Goal: Task Accomplishment & Management: Manage account settings

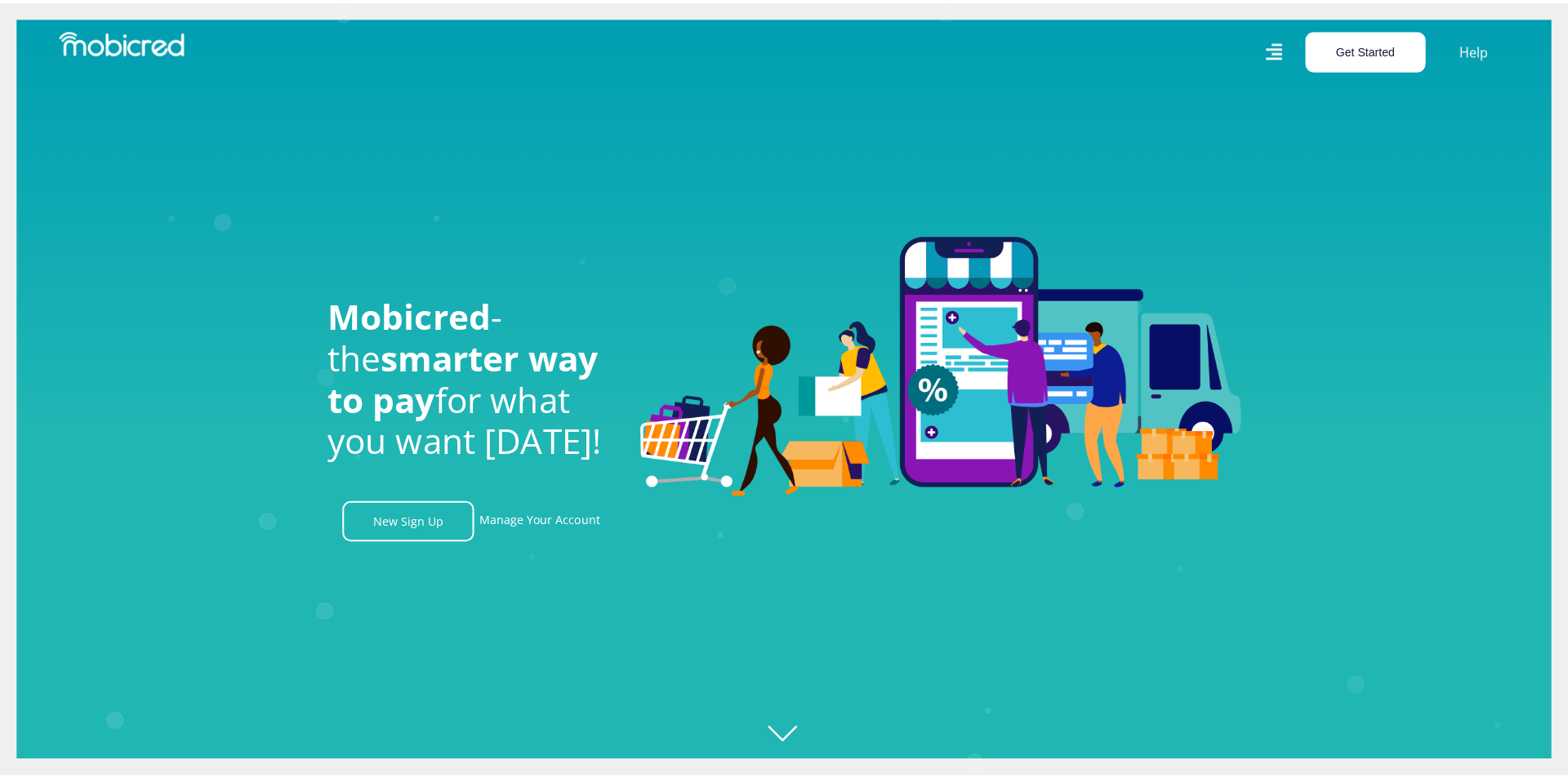
scroll to position [0, 3724]
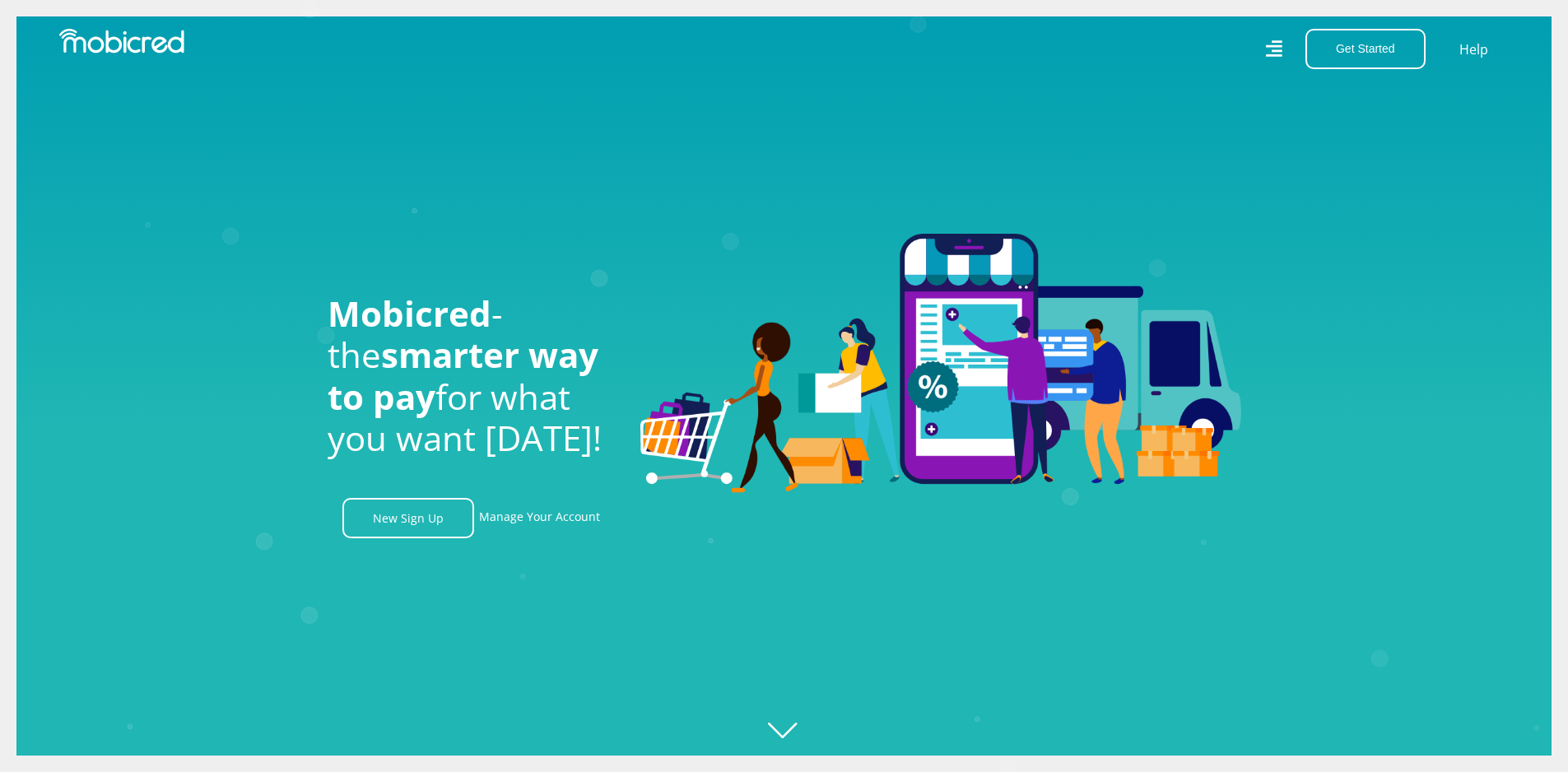
click at [1269, 48] on icon at bounding box center [1273, 49] width 16 height 24
click at [520, 512] on link "Manage Your Account" at bounding box center [540, 518] width 121 height 41
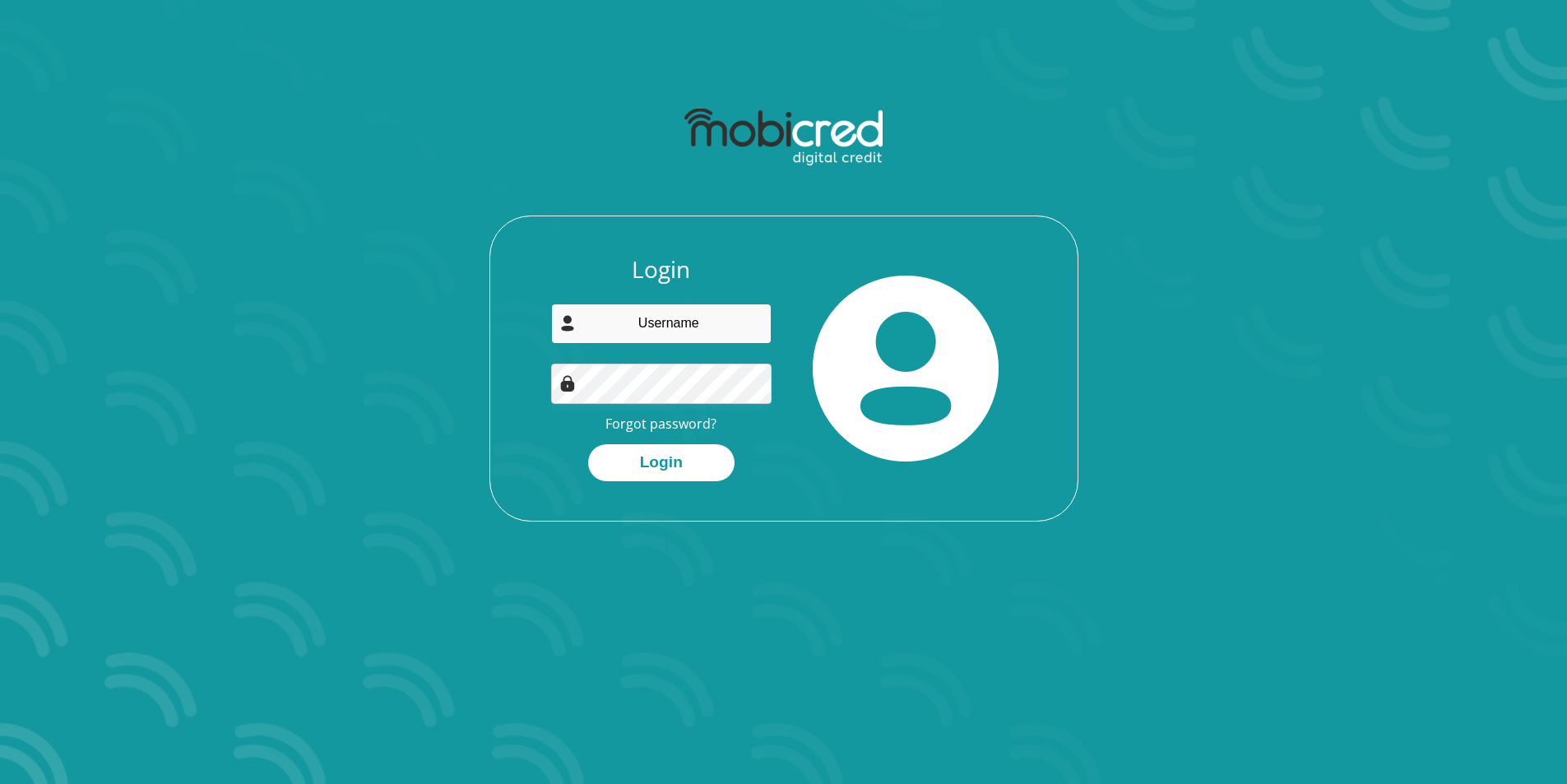
click at [686, 330] on input "email" at bounding box center [661, 323] width 221 height 41
type input "kayaload@gmail.com"
click at [588, 444] on button "Login" at bounding box center [661, 462] width 146 height 37
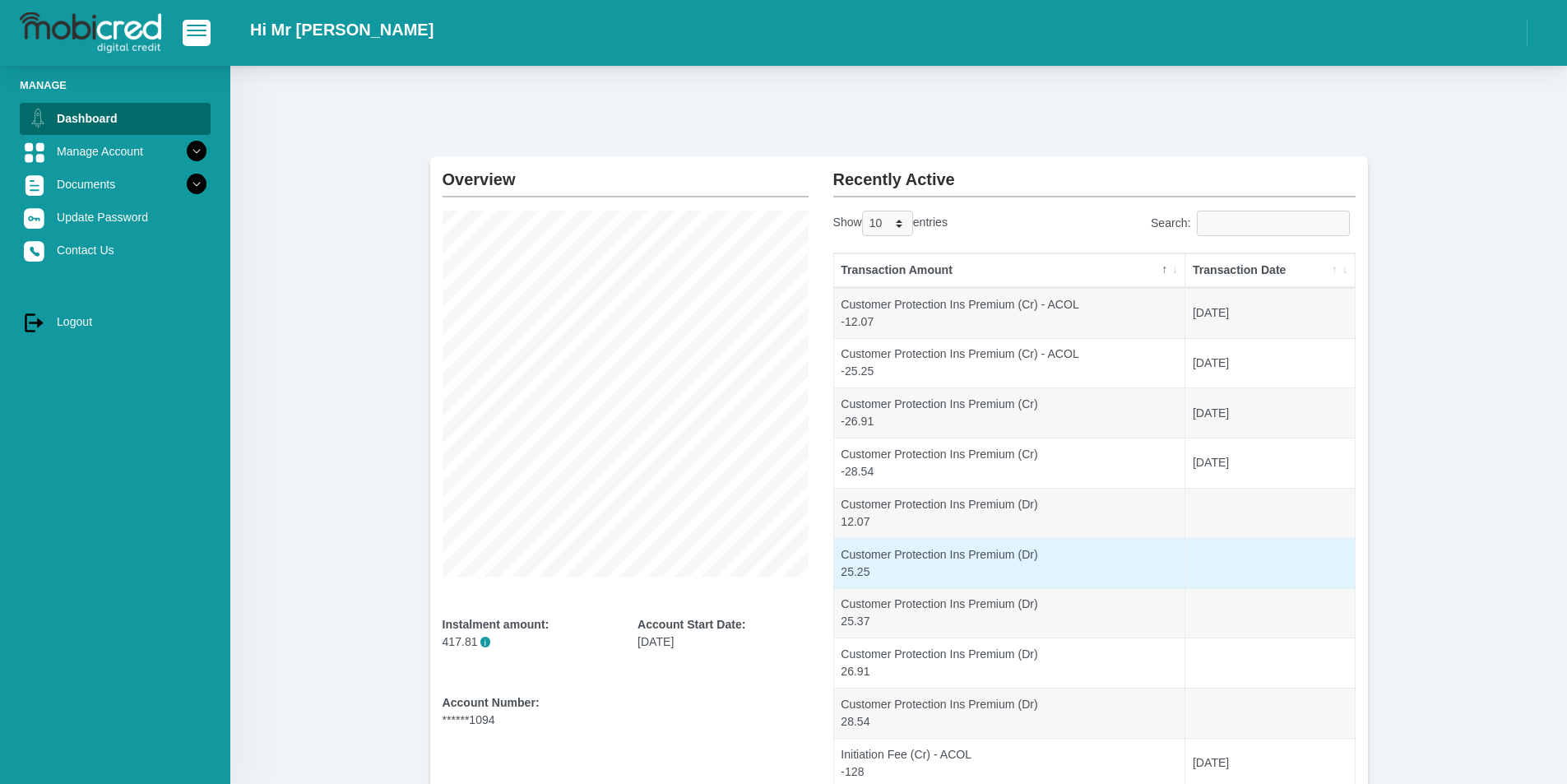
scroll to position [144, 0]
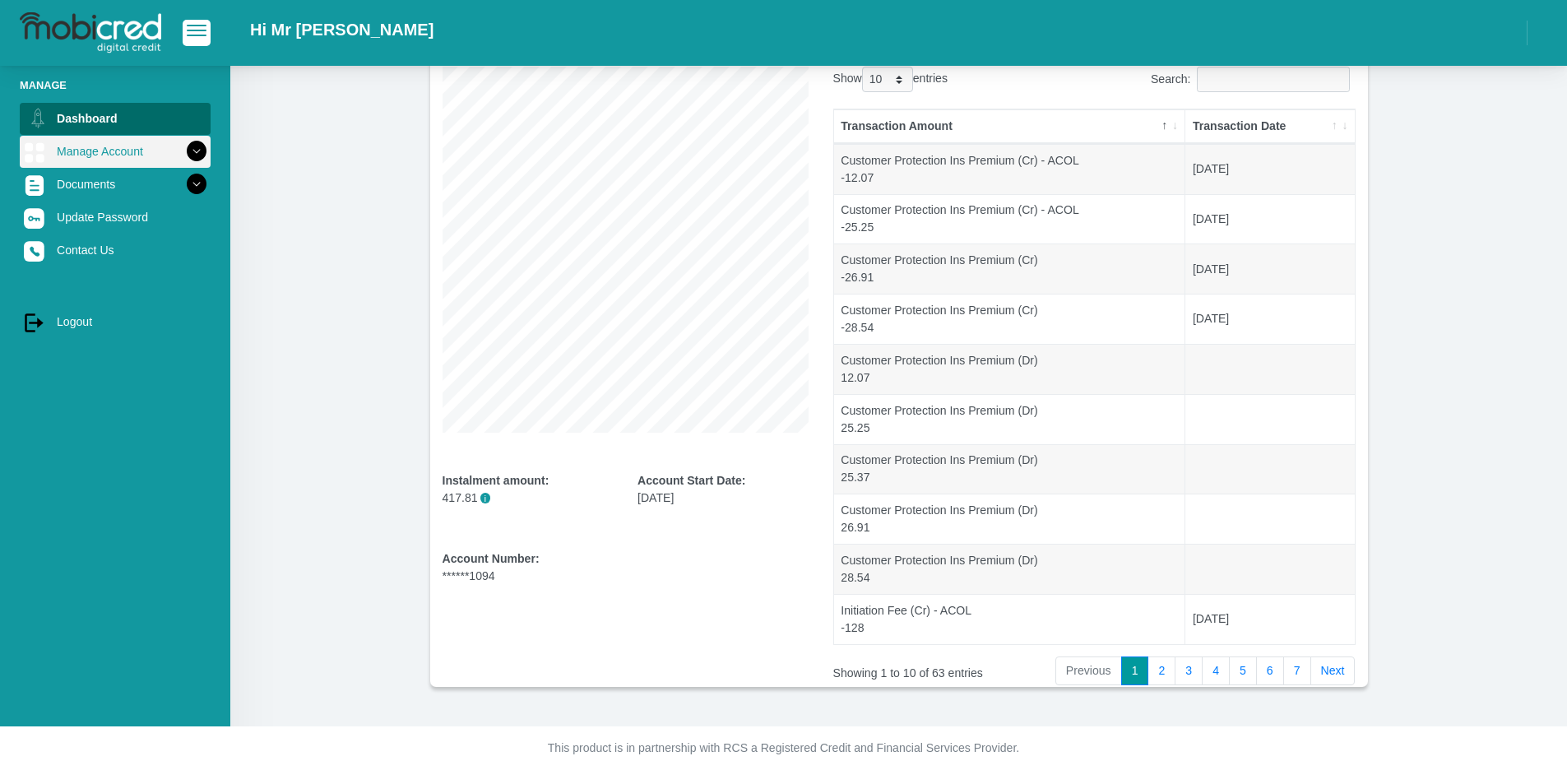
click at [146, 150] on link "Manage Account" at bounding box center [115, 151] width 191 height 31
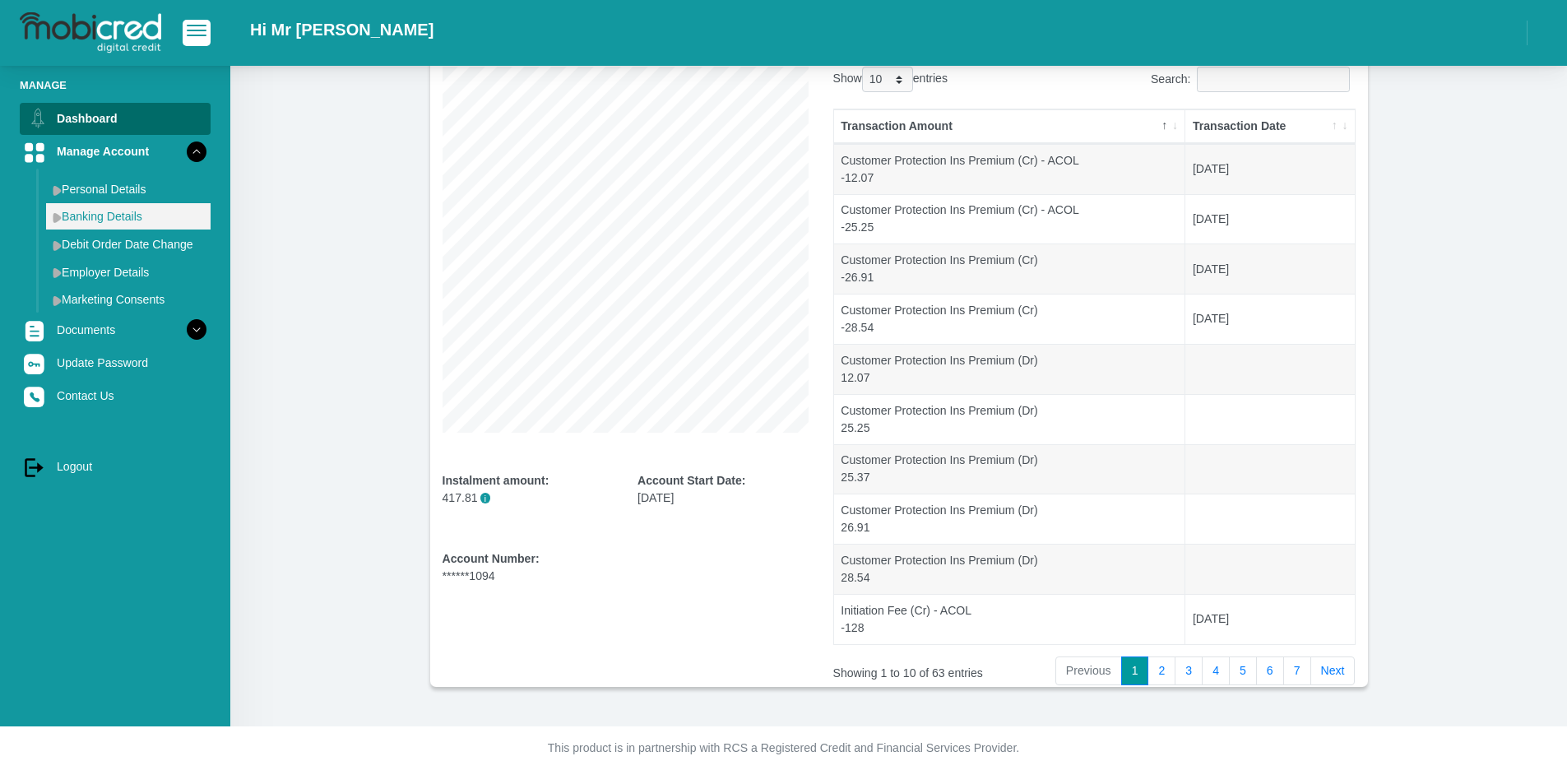
click at [181, 226] on link "Banking Details" at bounding box center [128, 216] width 164 height 26
click at [114, 213] on link "Banking Details" at bounding box center [128, 216] width 164 height 26
click at [53, 210] on link "Banking Details" at bounding box center [128, 216] width 164 height 26
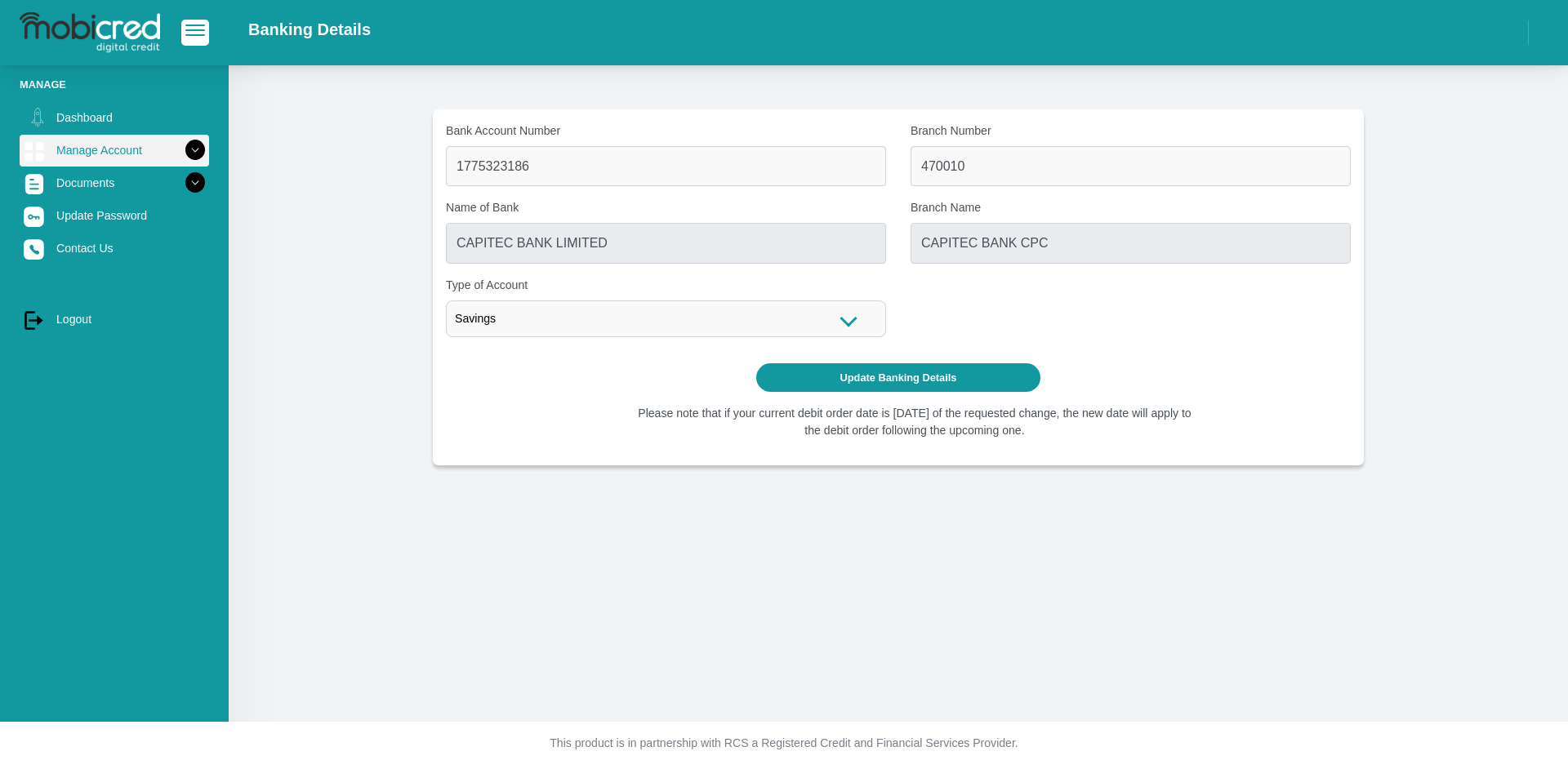
click at [134, 139] on link "Manage Account" at bounding box center [114, 150] width 190 height 31
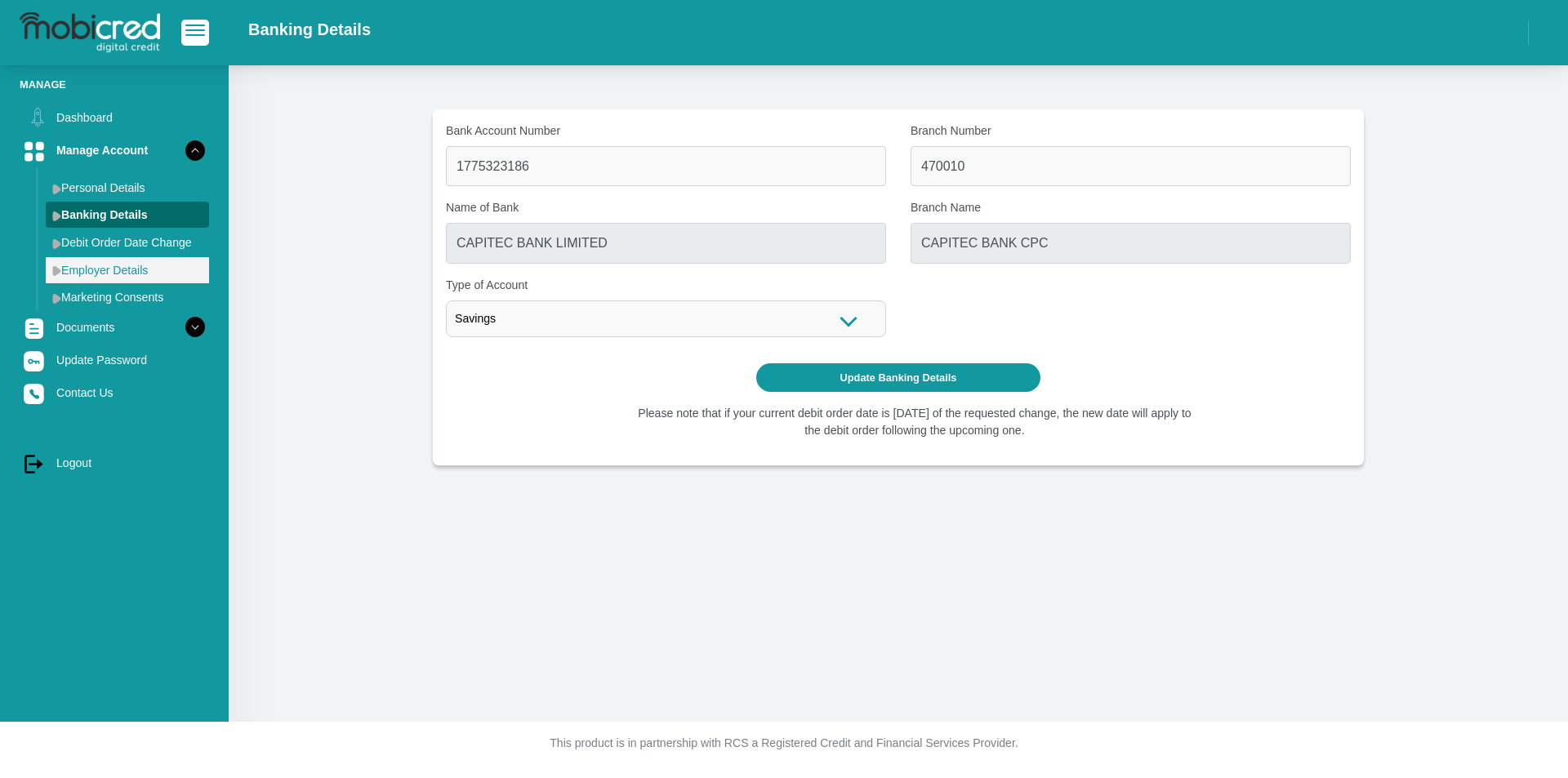
click at [181, 257] on link "Employer Details" at bounding box center [127, 270] width 163 height 26
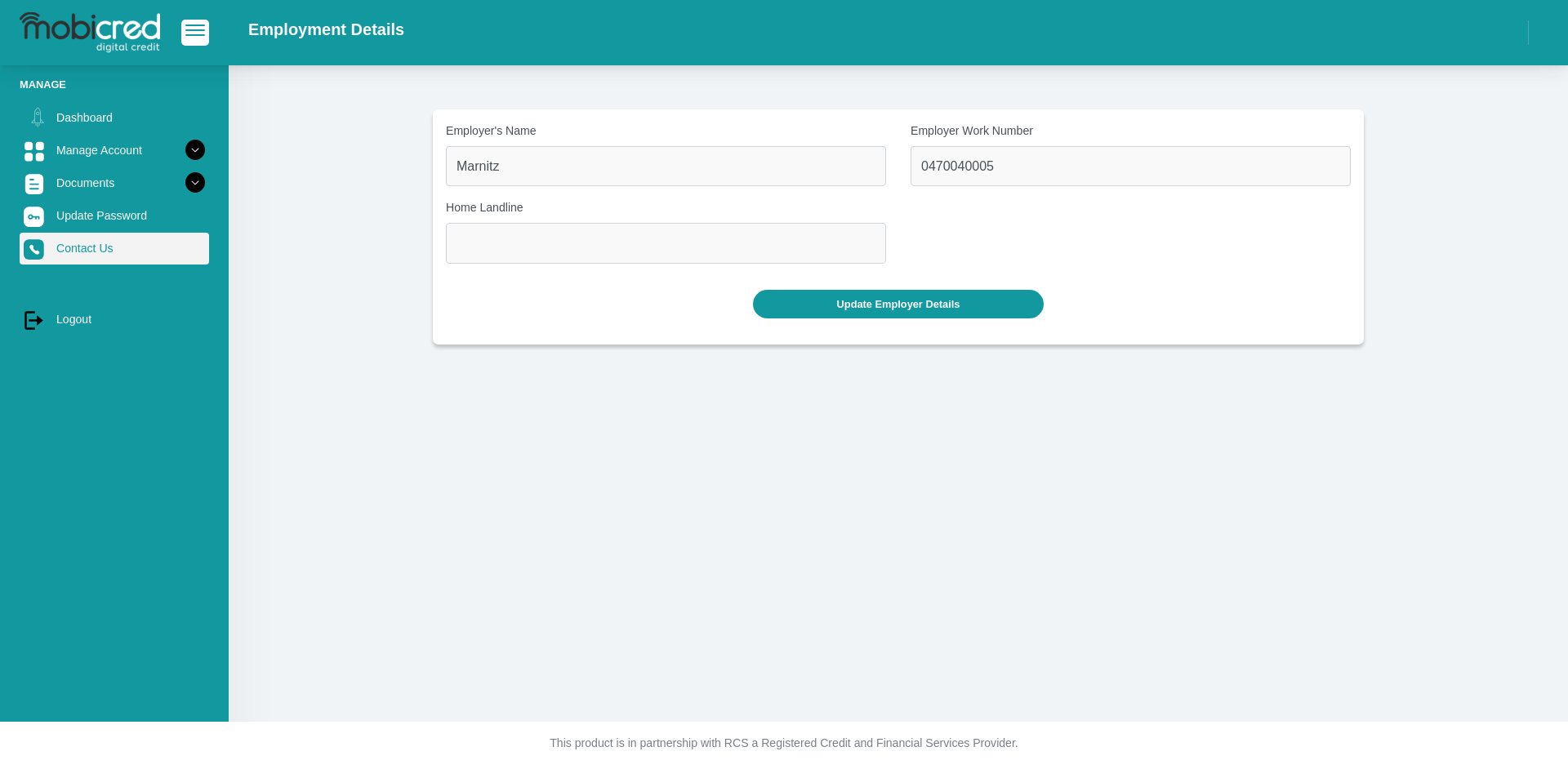
click at [87, 256] on link "Contact Us" at bounding box center [114, 248] width 190 height 31
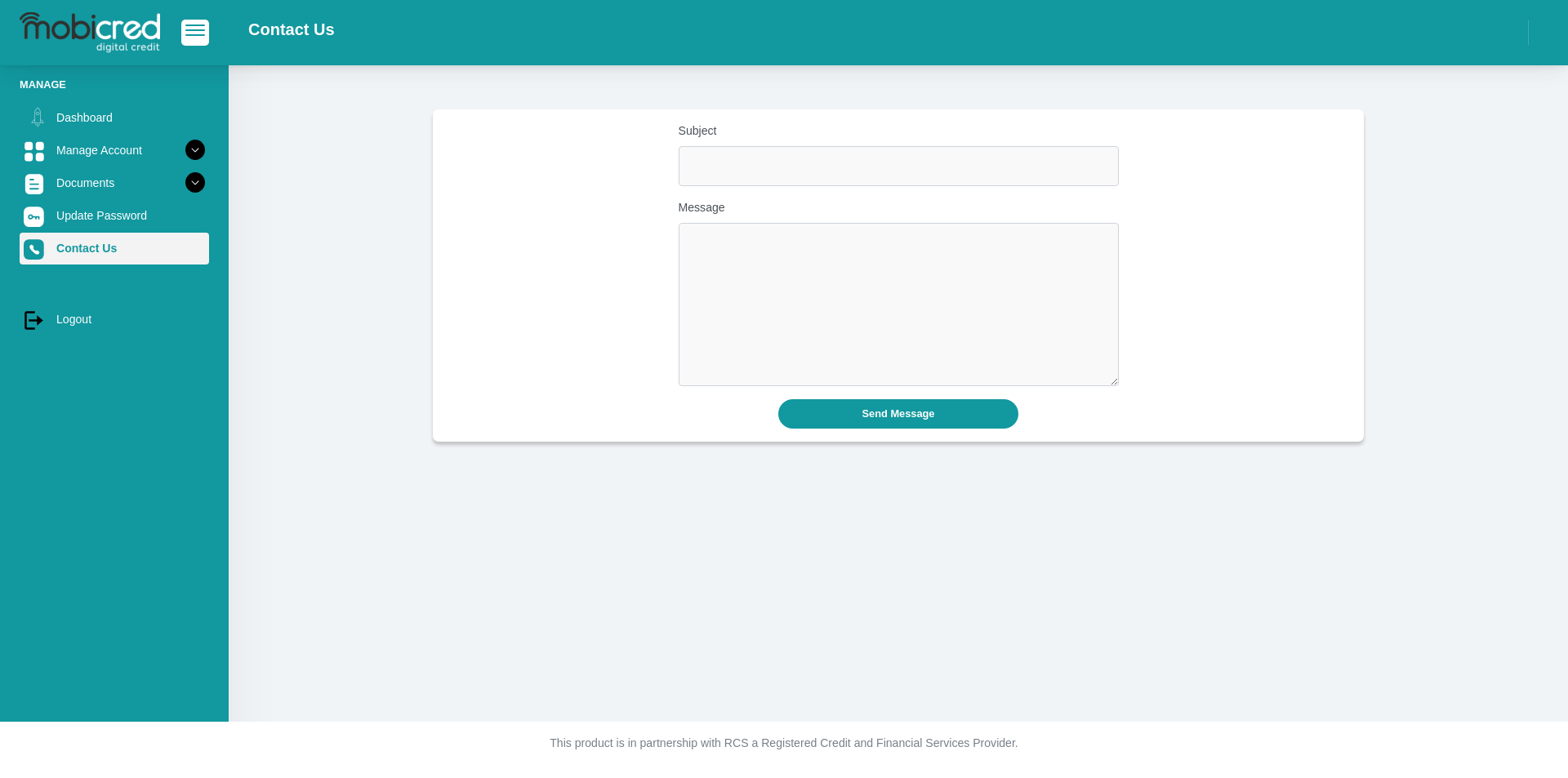
click at [150, 249] on link "Contact Us" at bounding box center [114, 248] width 190 height 31
click at [126, 242] on link "Contact Us" at bounding box center [114, 248] width 190 height 31
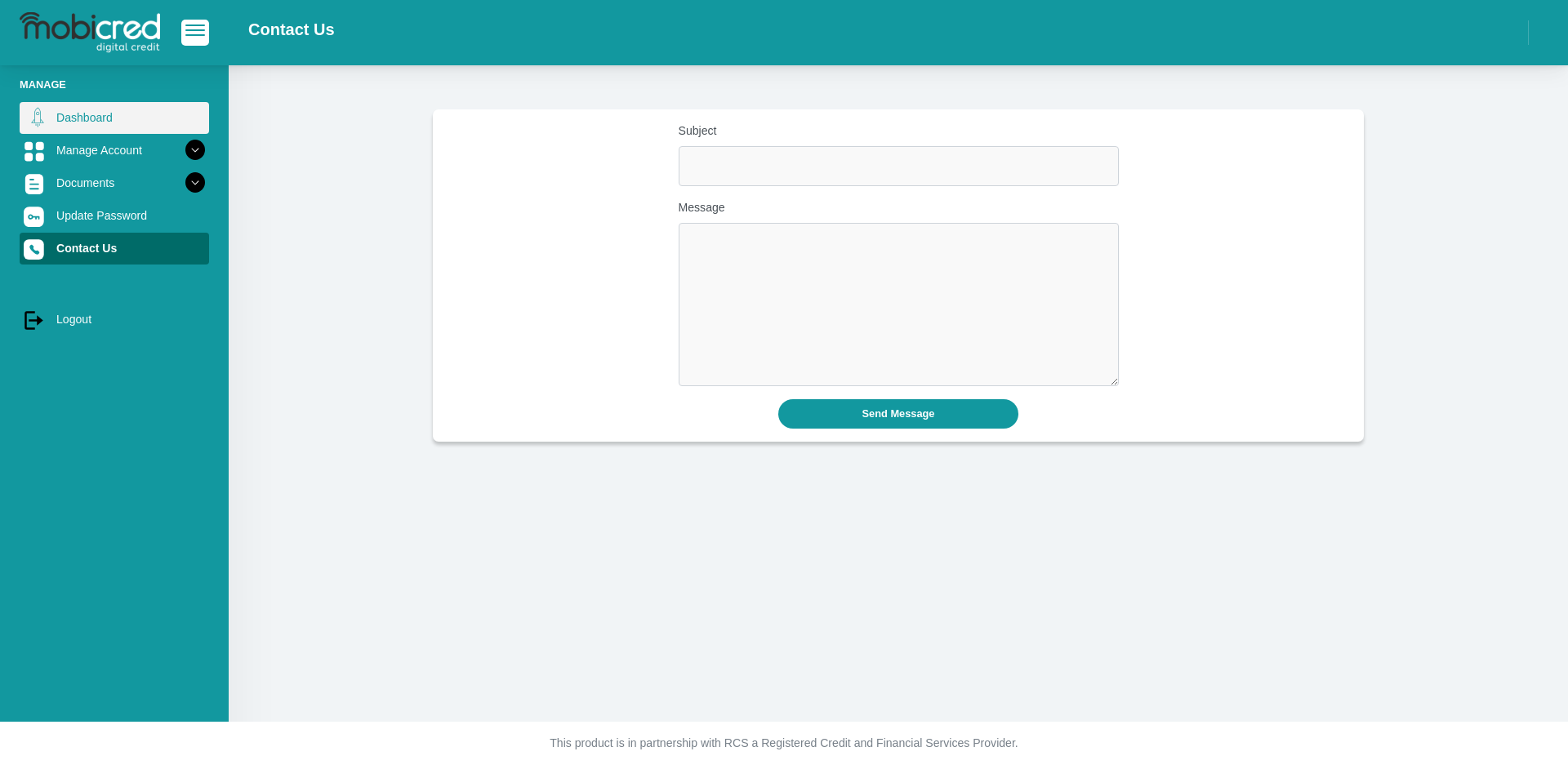
click at [117, 126] on link "Dashboard" at bounding box center [114, 118] width 190 height 31
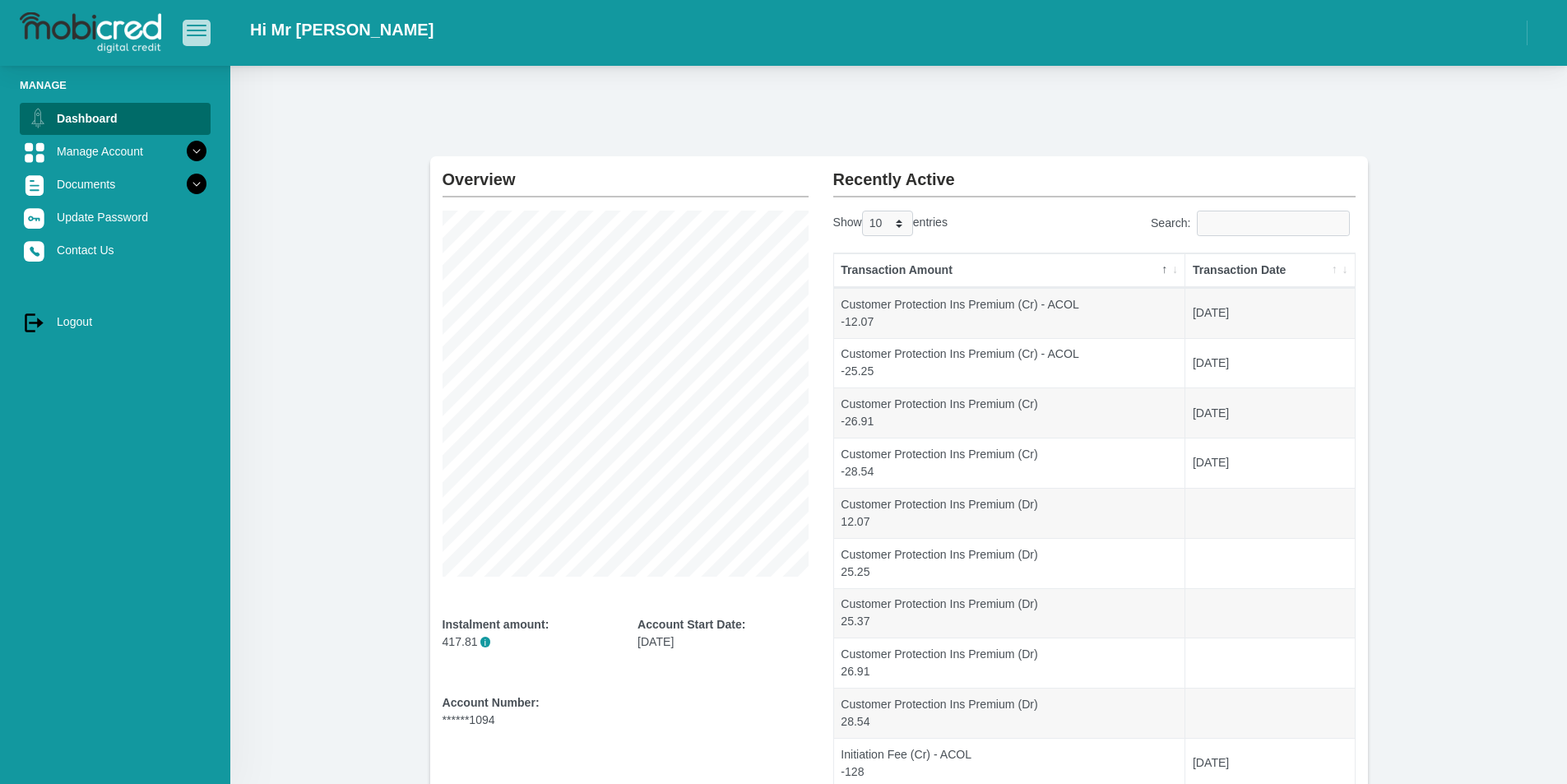
click at [195, 26] on span "button" at bounding box center [196, 26] width 20 height 2
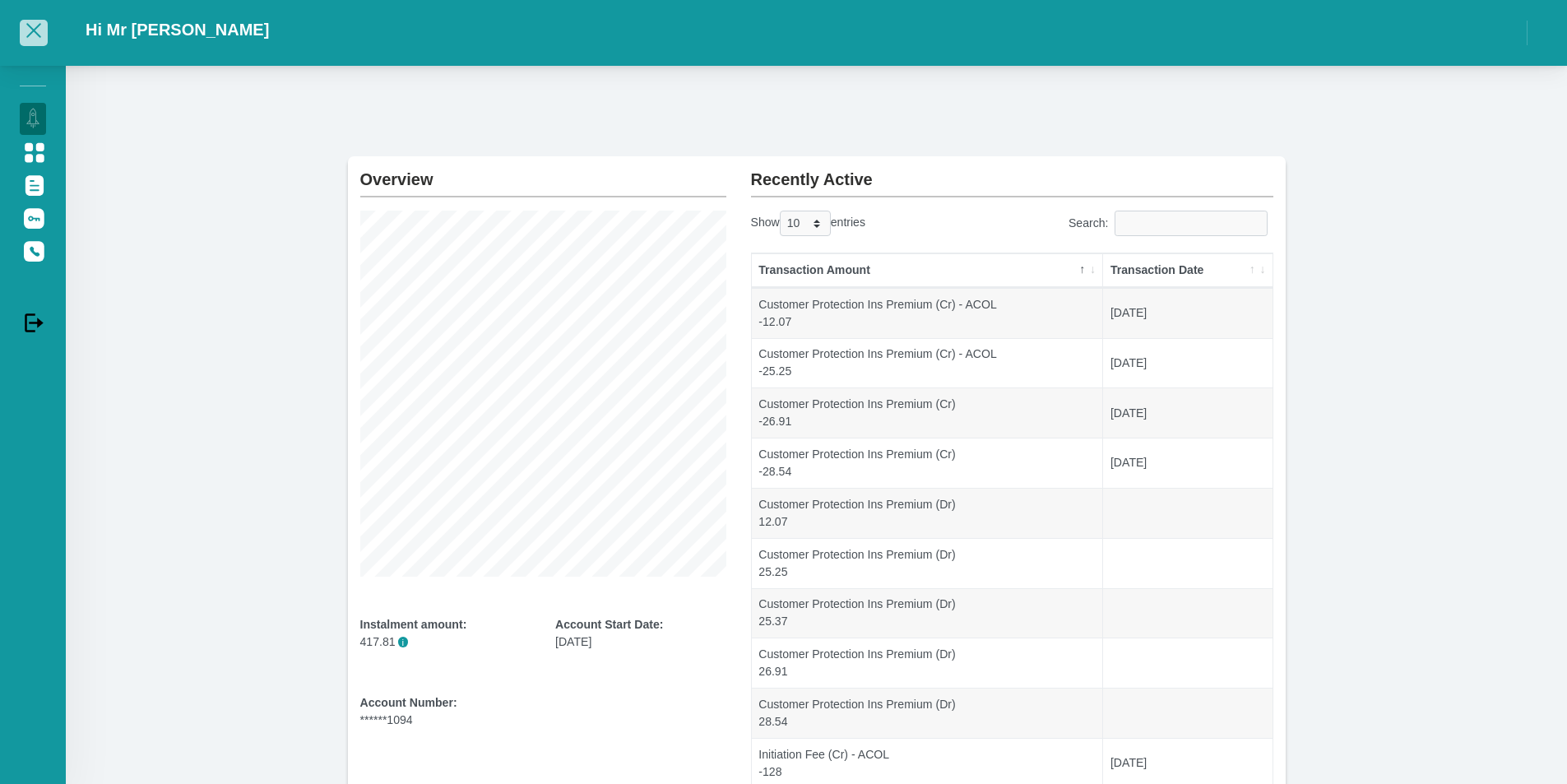
click at [37, 33] on span "button" at bounding box center [33, 30] width 15 height 15
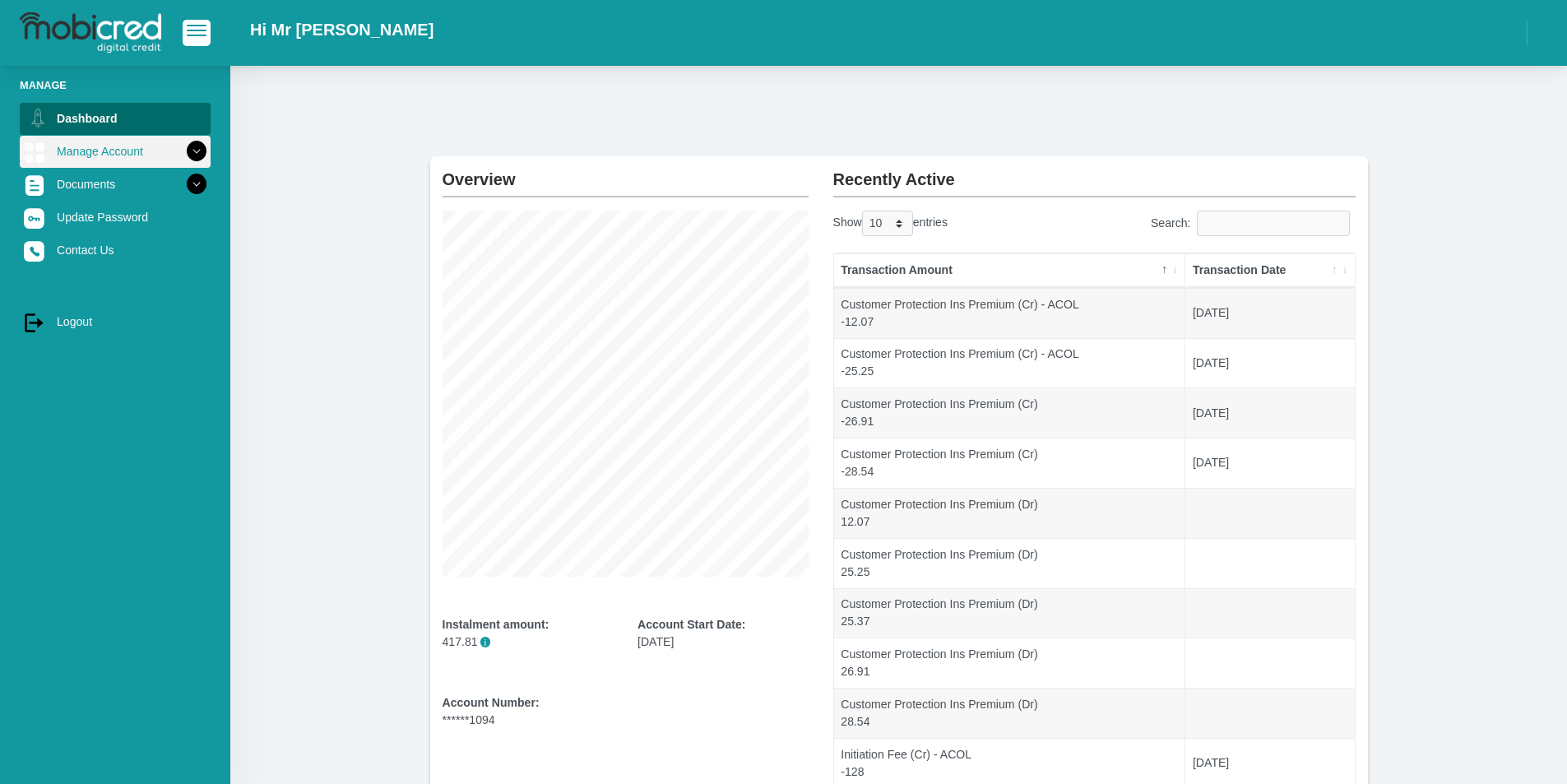
click at [190, 147] on icon at bounding box center [196, 151] width 28 height 28
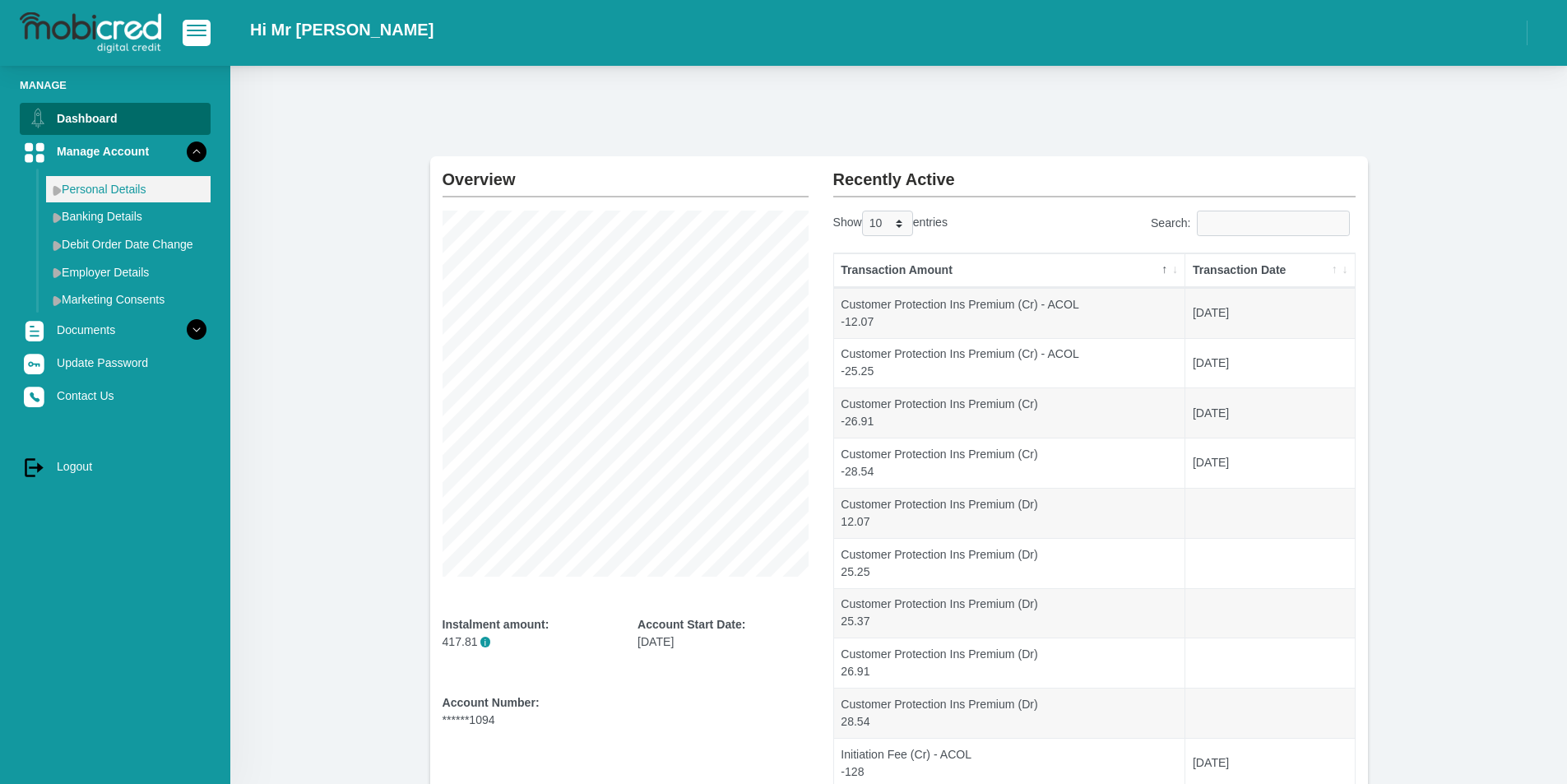
click at [146, 188] on link "Personal Details" at bounding box center [128, 189] width 164 height 26
